Goal: Task Accomplishment & Management: Manage account settings

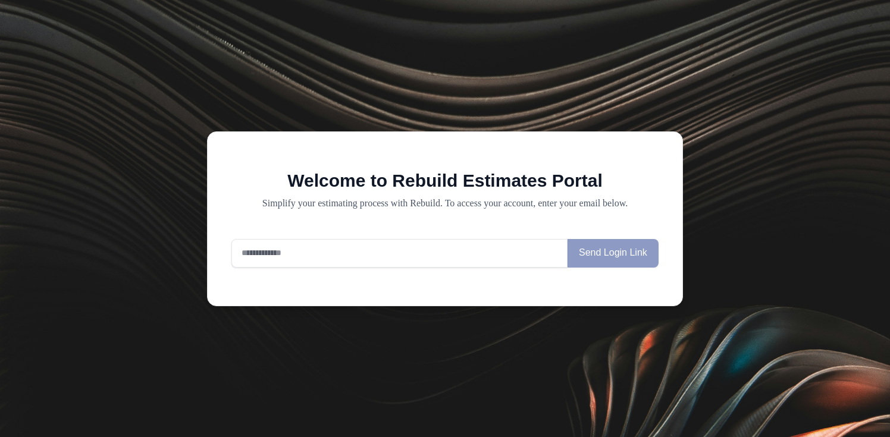
click at [329, 254] on input "email" at bounding box center [399, 253] width 336 height 29
paste input "**********"
type input "**********"
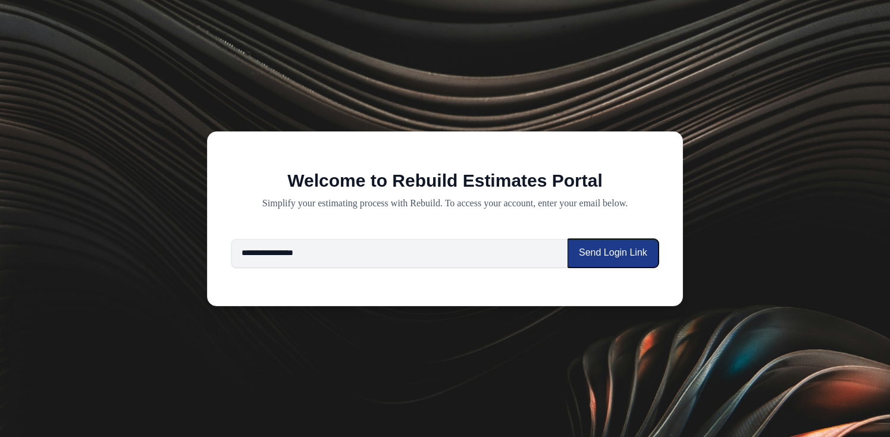
click at [614, 249] on button "Send Login Link" at bounding box center [613, 253] width 91 height 29
